Goal: Task Accomplishment & Management: Use online tool/utility

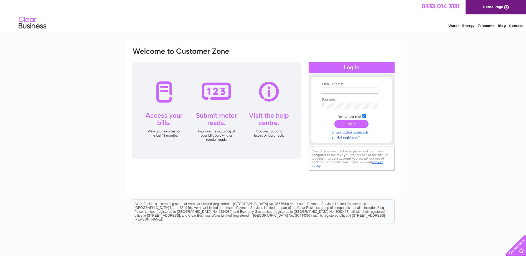
type input "[EMAIL_ADDRESS][DOMAIN_NAME]"
click at [351, 122] on input "submit" at bounding box center [351, 124] width 34 height 8
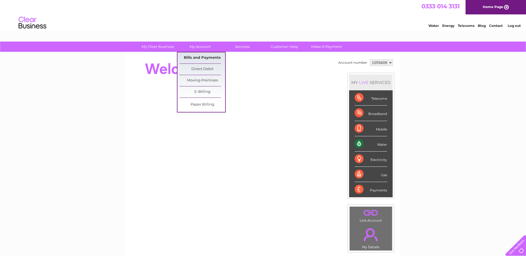
click at [189, 58] on link "Bills and Payments" at bounding box center [202, 57] width 46 height 11
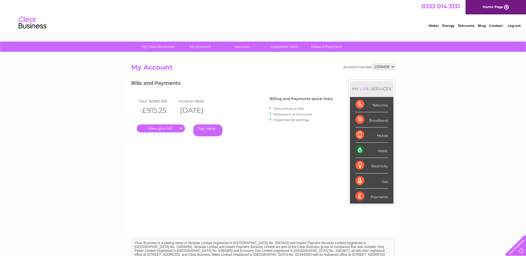
click at [155, 128] on link "." at bounding box center [161, 128] width 48 height 8
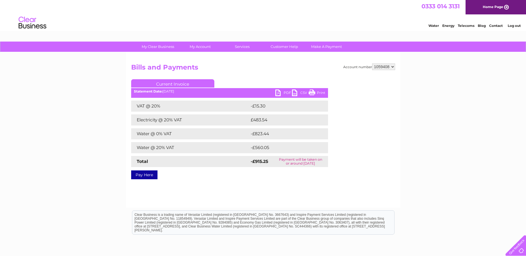
click at [283, 93] on link "PDF" at bounding box center [283, 94] width 17 height 8
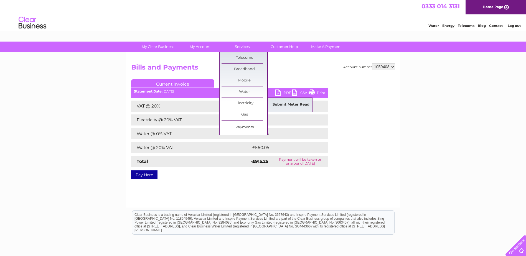
click at [286, 101] on link "Submit Meter Read" at bounding box center [291, 104] width 46 height 11
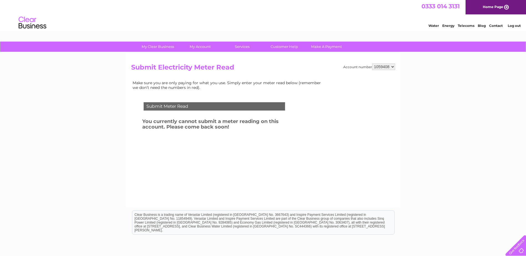
click at [516, 29] on li "Log out" at bounding box center [514, 25] width 17 height 7
click at [516, 26] on link "Log out" at bounding box center [514, 26] width 13 height 4
